Goal: Information Seeking & Learning: Learn about a topic

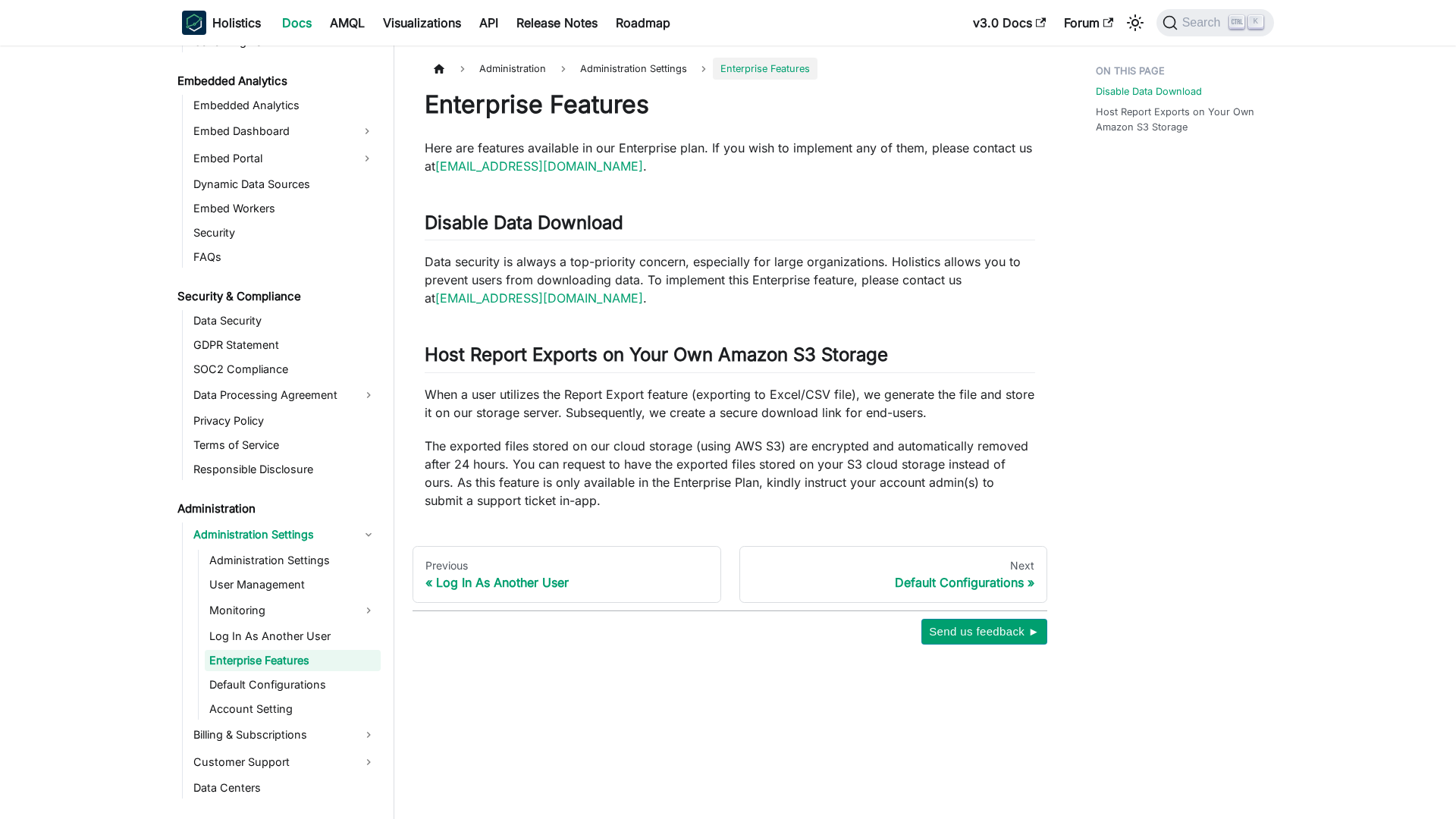
scroll to position [1589, 0]
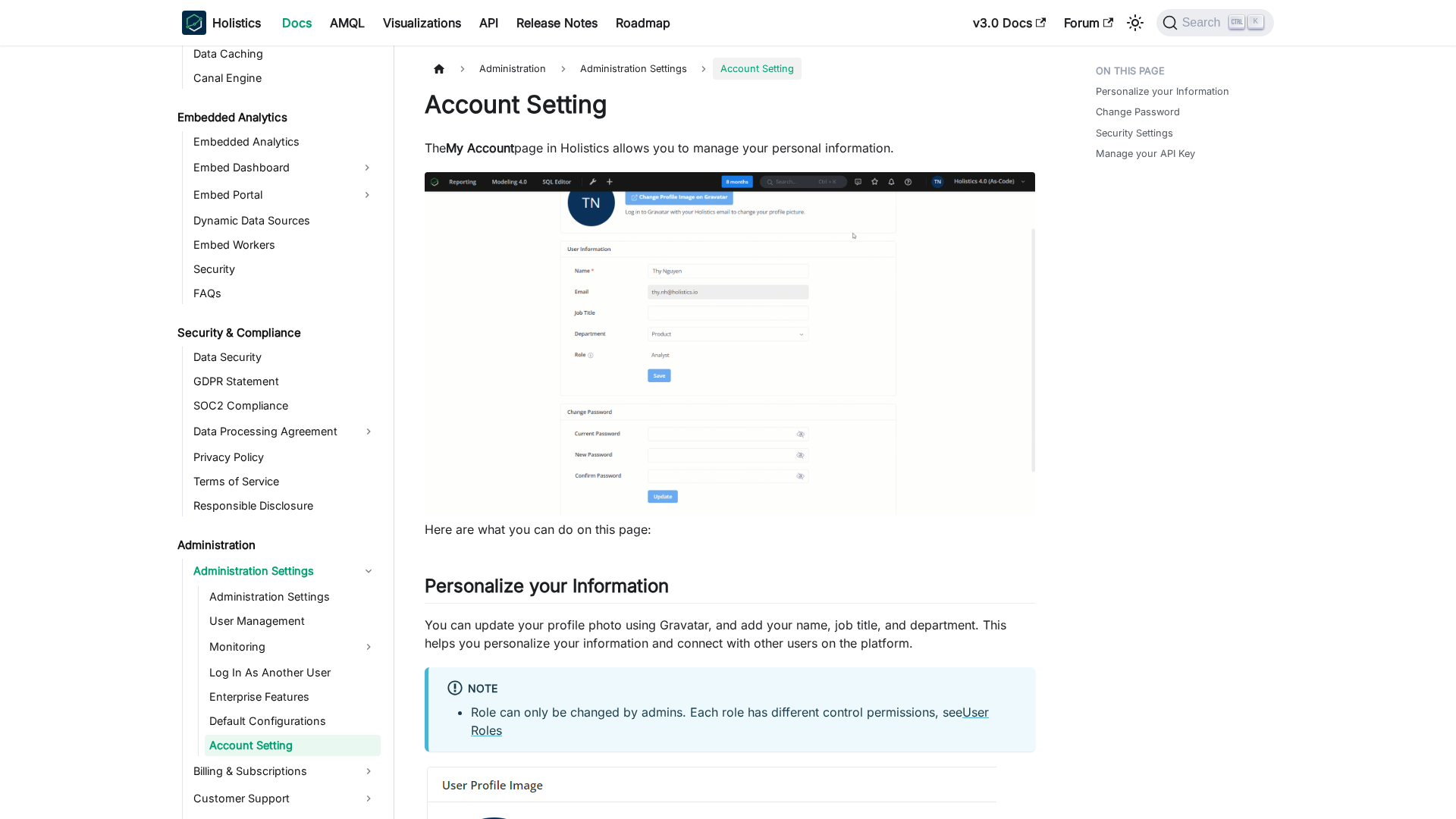
scroll to position [1638, 0]
